Goal: Information Seeking & Learning: Learn about a topic

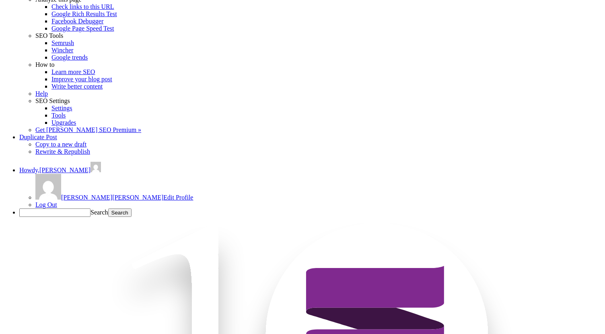
scroll to position [344, 0]
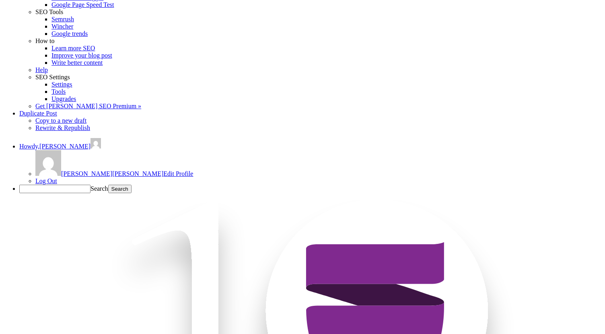
drag, startPoint x: 187, startPoint y: 63, endPoint x: 340, endPoint y: 123, distance: 164.2
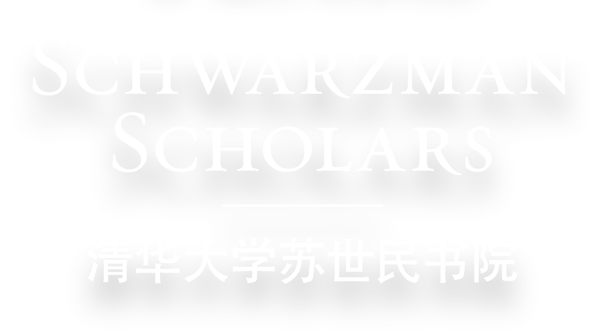
scroll to position [915, 0]
